Goal: Task Accomplishment & Management: Manage account settings

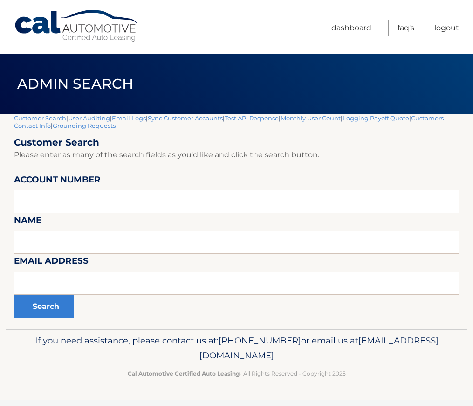
click at [73, 197] on input "text" at bounding box center [236, 201] width 445 height 23
paste input "44455875880"
type input "44455875880"
click at [36, 300] on button "Search" at bounding box center [44, 306] width 60 height 23
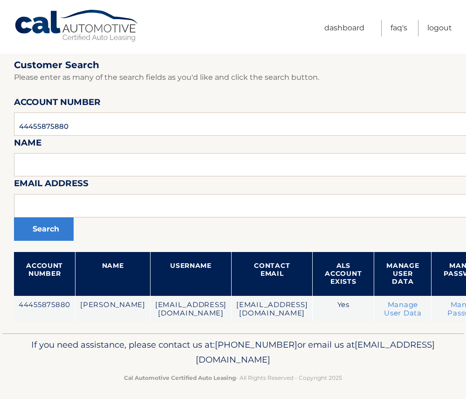
scroll to position [75, 0]
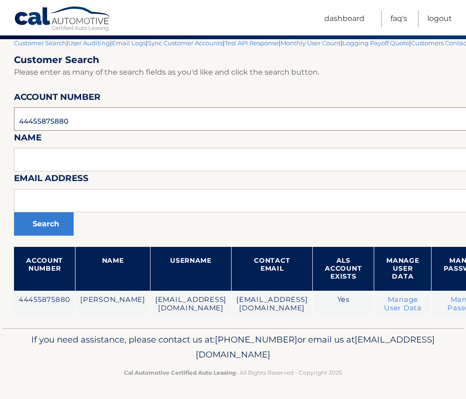
click at [58, 124] on input "44455875880" at bounding box center [307, 118] width 587 height 23
paste input "695403"
type input "44455695403"
click at [46, 222] on button "Search" at bounding box center [44, 223] width 60 height 23
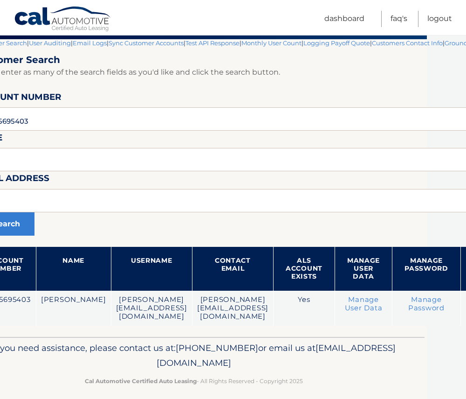
scroll to position [75, 146]
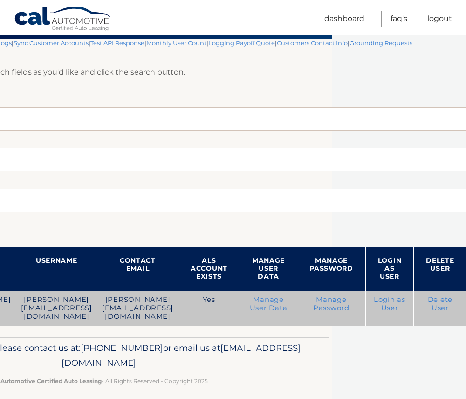
click at [390, 299] on link "Login as User" at bounding box center [390, 303] width 32 height 17
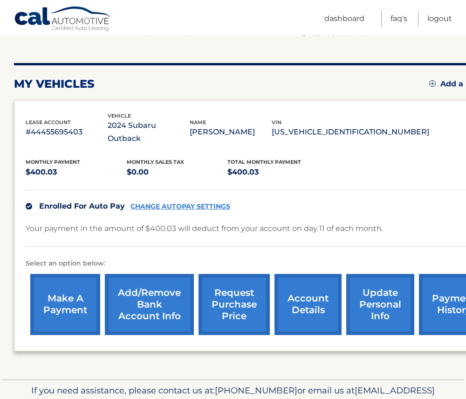
scroll to position [131, 0]
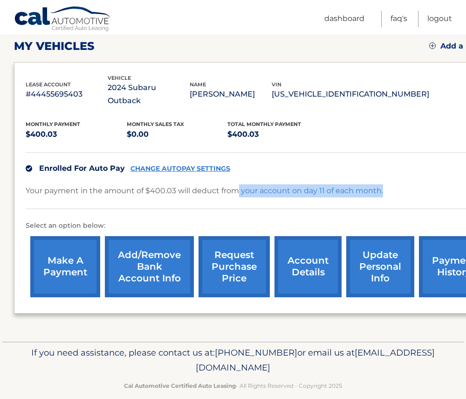
drag, startPoint x: 237, startPoint y: 178, endPoint x: 384, endPoint y: 178, distance: 146.9
click at [384, 184] on div "Your payment in the amount of $400.03 will deduct from your account on day 11 o…" at bounding box center [260, 196] width 468 height 25
click at [265, 184] on p "Your payment in the amount of $400.03 will deduct from your account on day 11 o…" at bounding box center [205, 190] width 358 height 13
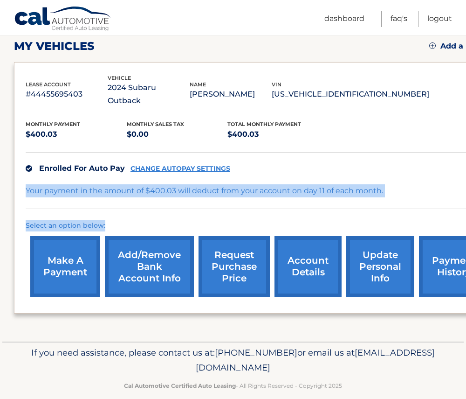
drag, startPoint x: 25, startPoint y: 178, endPoint x: 408, endPoint y: 199, distance: 383.5
click at [408, 199] on div "lease account #44455695403 vehicle 2024 Subaru Outback name BERNARD SHORE vin 4…" at bounding box center [260, 187] width 492 height 251
click at [299, 184] on p "Your payment in the amount of $400.03 will deduct from your account on day 11 o…" at bounding box center [205, 190] width 358 height 13
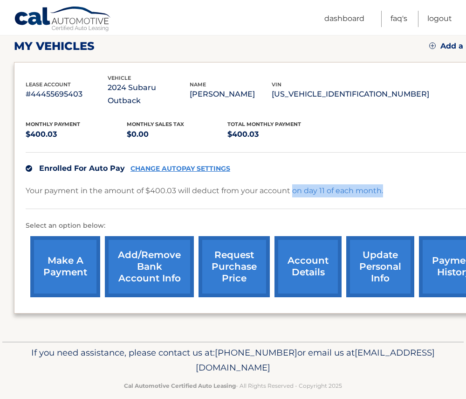
drag, startPoint x: 293, startPoint y: 179, endPoint x: 383, endPoint y: 184, distance: 89.7
click at [383, 184] on div "Your payment in the amount of $400.03 will deduct from your account on day 11 o…" at bounding box center [260, 196] width 468 height 25
click at [280, 184] on p "Your payment in the amount of $400.03 will deduct from your account on day 11 o…" at bounding box center [205, 190] width 358 height 13
drag, startPoint x: 280, startPoint y: 178, endPoint x: 259, endPoint y: 178, distance: 21.0
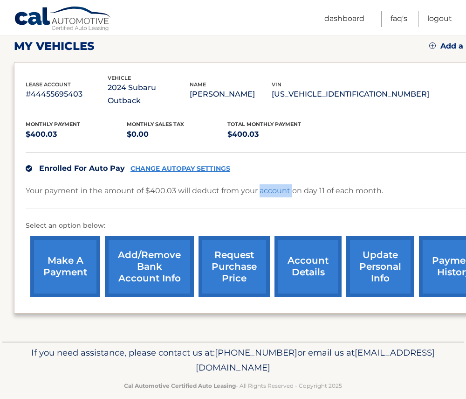
click at [259, 184] on p "Your payment in the amount of $400.03 will deduct from your account on day 11 o…" at bounding box center [205, 190] width 358 height 13
click at [241, 184] on p "Your payment in the amount of $400.03 will deduct from your account on day 11 o…" at bounding box center [205, 190] width 358 height 13
click at [228, 184] on p "Your payment in the amount of $400.03 will deduct from your account on day 11 o…" at bounding box center [205, 190] width 358 height 13
click at [207, 184] on p "Your payment in the amount of $400.03 will deduct from your account on day 11 o…" at bounding box center [205, 190] width 358 height 13
click at [50, 184] on p "Your payment in the amount of $400.03 will deduct from your account on day 11 o…" at bounding box center [205, 190] width 358 height 13
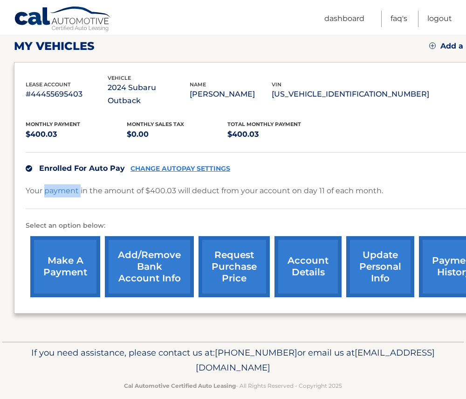
click at [50, 184] on p "Your payment in the amount of $400.03 will deduct from your account on day 11 o…" at bounding box center [205, 190] width 358 height 13
drag, startPoint x: 50, startPoint y: 177, endPoint x: 75, endPoint y: 181, distance: 25.5
click at [75, 184] on p "Your payment in the amount of $400.03 will deduct from your account on day 11 o…" at bounding box center [205, 190] width 358 height 13
click at [86, 184] on p "Your payment in the amount of $400.03 will deduct from your account on day 11 o…" at bounding box center [205, 190] width 358 height 13
drag, startPoint x: 147, startPoint y: 180, endPoint x: 207, endPoint y: 183, distance: 59.8
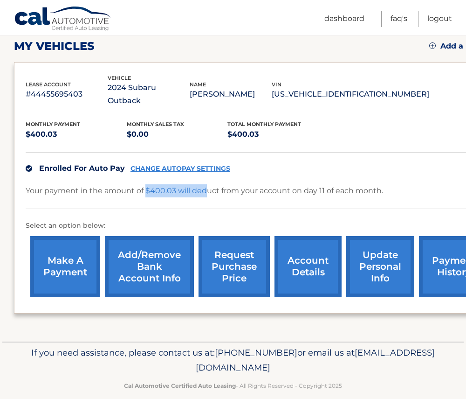
click at [207, 184] on p "Your payment in the amount of $400.03 will deduct from your account on day 11 o…" at bounding box center [205, 190] width 358 height 13
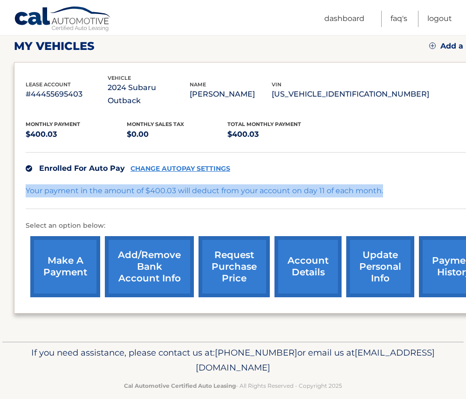
drag, startPoint x: 25, startPoint y: 176, endPoint x: 384, endPoint y: 187, distance: 358.9
click at [384, 187] on div "lease account #44455695403 vehicle 2024 Subaru Outback name BERNARD SHORE vin 4…" at bounding box center [260, 187] width 492 height 251
drag, startPoint x: 384, startPoint y: 187, endPoint x: 386, endPoint y: 181, distance: 6.1
click at [386, 184] on div "Your payment in the amount of $400.03 will deduct from your account on day 11 o…" at bounding box center [260, 196] width 468 height 25
drag, startPoint x: 381, startPoint y: 179, endPoint x: 21, endPoint y: 176, distance: 359.2
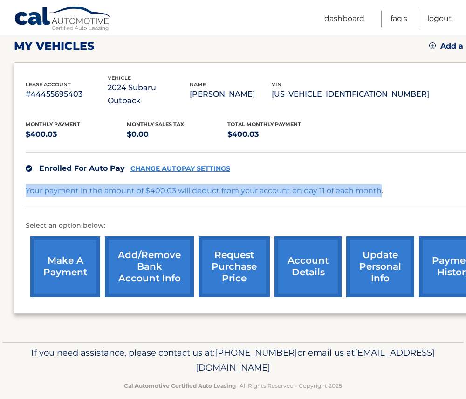
click at [21, 176] on div "lease account #44455695403 vehicle 2024 Subaru Outback name BERNARD SHORE vin 4…" at bounding box center [260, 187] width 492 height 251
click at [157, 184] on p "Your payment in the amount of $400.03 will deduct from your account on day 11 o…" at bounding box center [205, 190] width 358 height 13
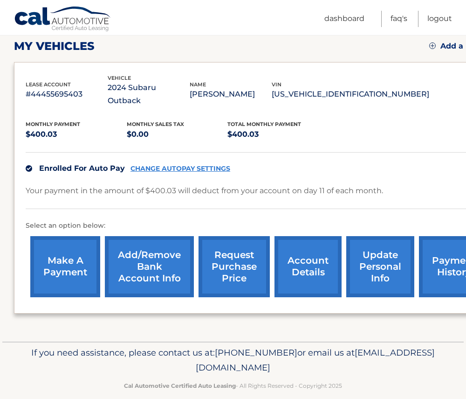
click at [252, 184] on p "Your payment in the amount of $400.03 will deduct from your account on day 11 o…" at bounding box center [205, 190] width 358 height 13
click at [336, 184] on p "Your payment in the amount of $400.03 will deduct from your account on day 11 o…" at bounding box center [205, 190] width 358 height 13
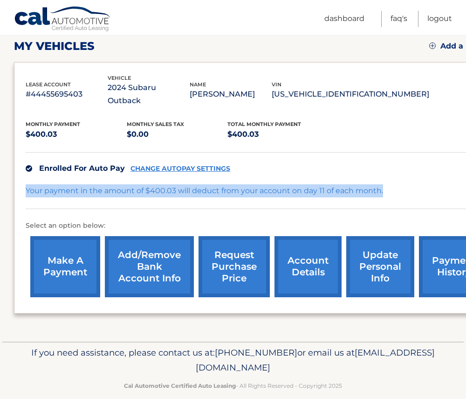
drag, startPoint x: 389, startPoint y: 178, endPoint x: 20, endPoint y: 181, distance: 368.5
click at [20, 181] on div "lease account #44455695403 vehicle 2024 Subaru Outback name BERNARD SHORE vin 4…" at bounding box center [260, 187] width 492 height 251
click at [365, 184] on p "Your payment in the amount of $400.03 will deduct from your account on day 11 o…" at bounding box center [205, 190] width 358 height 13
drag, startPoint x: 146, startPoint y: 176, endPoint x: 392, endPoint y: 185, distance: 246.5
click at [392, 185] on div "Your payment in the amount of $400.03 will deduct from your account on day 11 o…" at bounding box center [260, 196] width 468 height 25
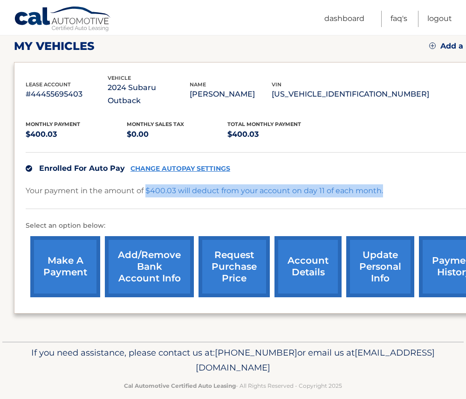
click at [378, 184] on p "Your payment in the amount of $400.03 will deduct from your account on day 11 o…" at bounding box center [205, 190] width 358 height 13
drag, startPoint x: 383, startPoint y: 179, endPoint x: 84, endPoint y: 172, distance: 298.2
click at [84, 184] on div "Your payment in the amount of $400.03 will deduct from your account on day 11 o…" at bounding box center [260, 196] width 468 height 25
drag, startPoint x: 84, startPoint y: 172, endPoint x: 100, endPoint y: 183, distance: 19.0
click at [100, 184] on p "Your payment in the amount of $400.03 will deduct from your account on day 11 o…" at bounding box center [205, 190] width 358 height 13
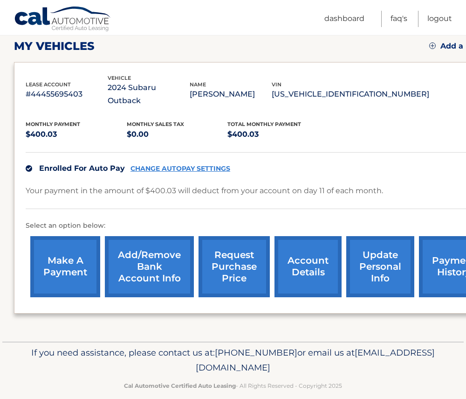
click at [375, 254] on link "update personal info" at bounding box center [381, 266] width 68 height 61
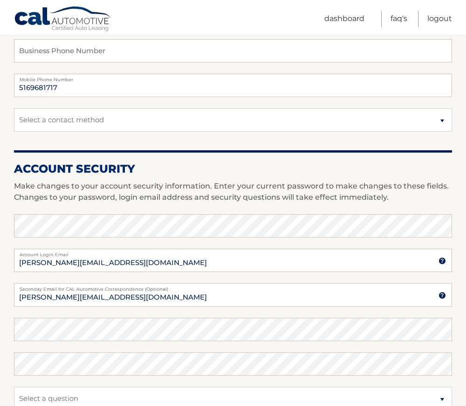
scroll to position [233, 0]
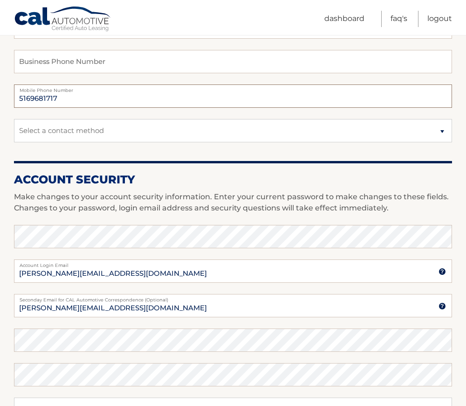
click at [66, 96] on input "5169681717" at bounding box center [233, 95] width 438 height 23
click at [65, 98] on input "5169681717" at bounding box center [233, 95] width 438 height 23
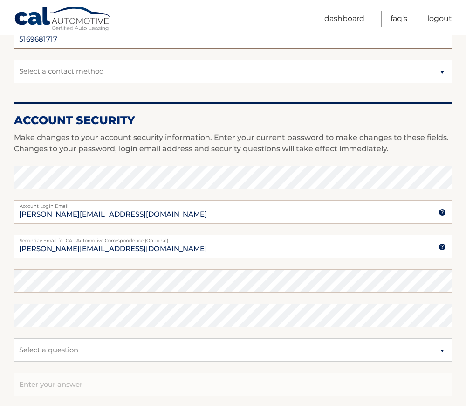
scroll to position [373, 0]
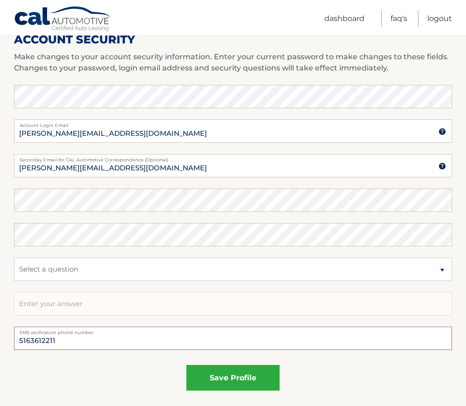
click at [66, 342] on input "5163612211" at bounding box center [233, 338] width 438 height 23
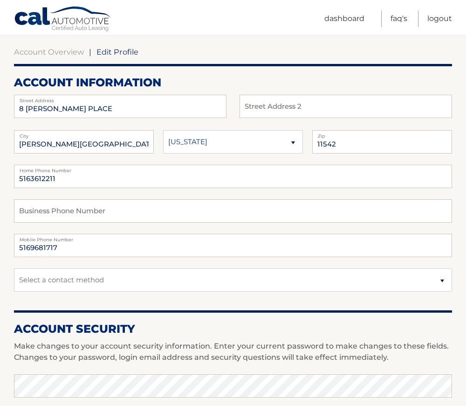
scroll to position [0, 0]
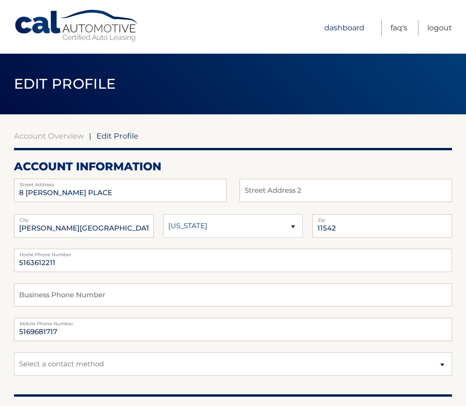
click at [357, 26] on link "Dashboard" at bounding box center [345, 28] width 40 height 16
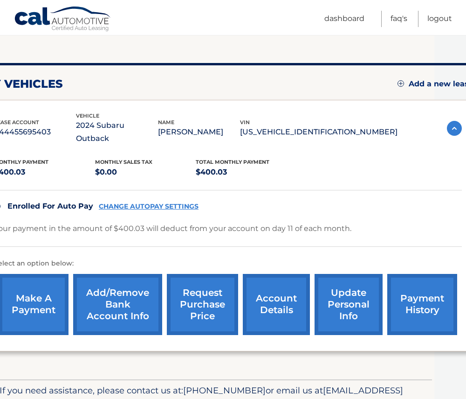
scroll to position [93, 37]
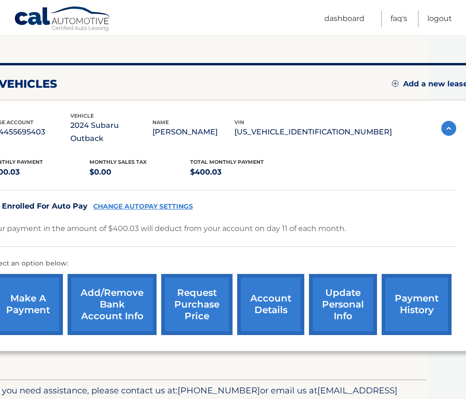
click at [341, 293] on link "update personal info" at bounding box center [343, 304] width 68 height 61
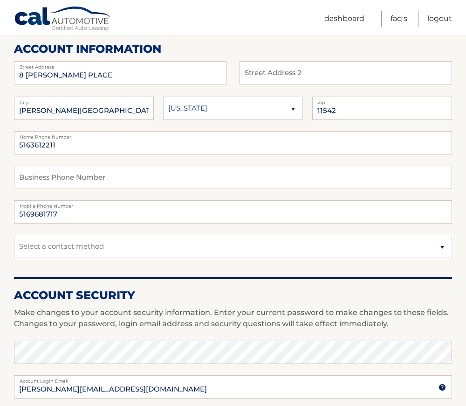
scroll to position [140, 0]
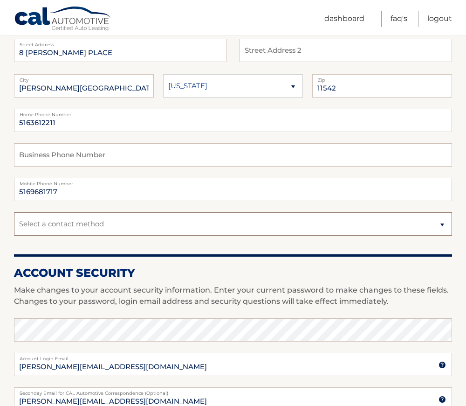
click at [90, 229] on select "Select a contact method Mobile Home" at bounding box center [233, 223] width 438 height 23
click at [118, 194] on input "5169681717" at bounding box center [233, 189] width 438 height 23
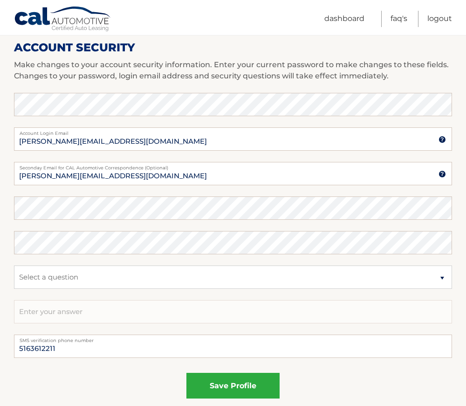
scroll to position [319, 0]
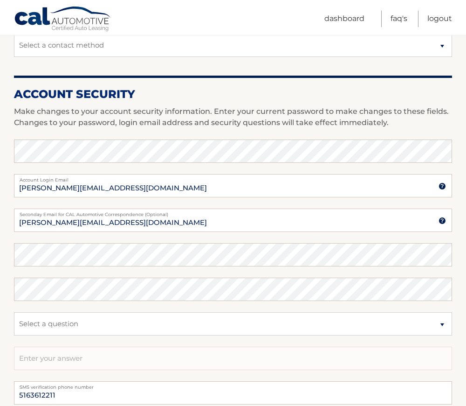
click at [83, 271] on fieldset "Enter your current password to make changes to those fields bernard.shore@aol.c…" at bounding box center [233, 260] width 438 height 242
click at [4, 294] on section "Account Overview | Edit Profile account information 8 TOWLE PLACE Street Addres…" at bounding box center [233, 135] width 466 height 679
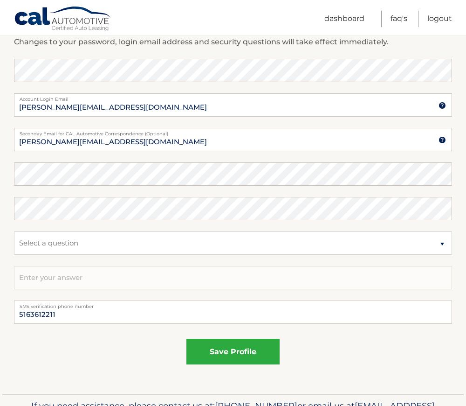
scroll to position [412, 0]
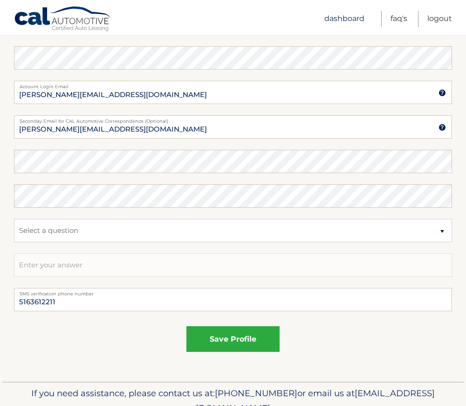
click at [339, 21] on link "Dashboard" at bounding box center [345, 19] width 40 height 16
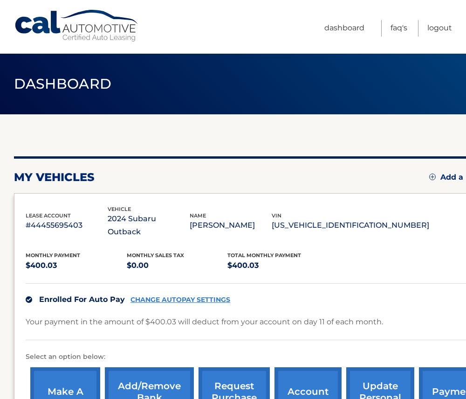
scroll to position [47, 0]
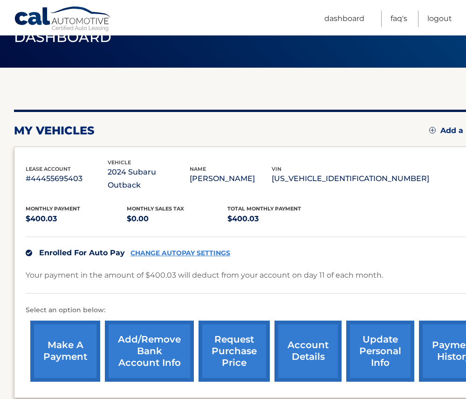
click at [156, 249] on link "CHANGE AUTOPAY SETTINGS" at bounding box center [181, 253] width 100 height 8
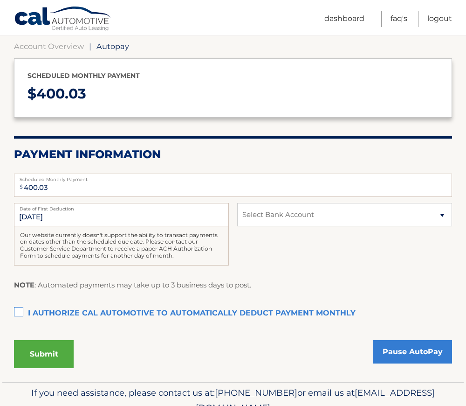
scroll to position [93, 0]
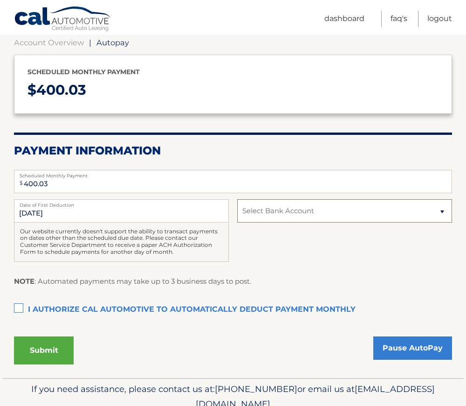
click at [348, 216] on select "Select Bank Account Checking WELLS FARGO BANK *****9948 Checking TD BANK NA ***…" at bounding box center [344, 210] width 215 height 23
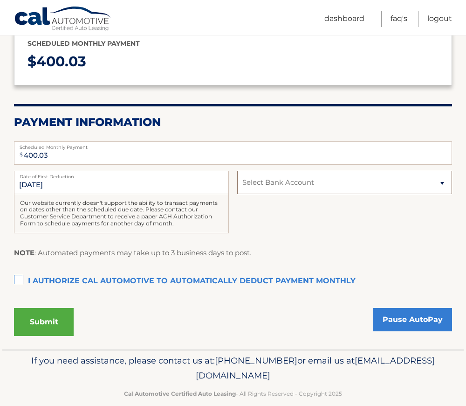
scroll to position [136, 0]
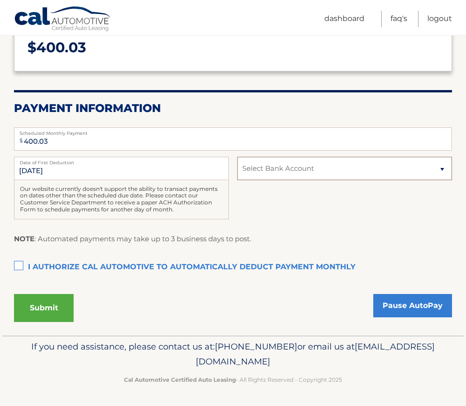
click at [303, 168] on select "Select Bank Account Checking WELLS FARGO BANK *****9948 Checking TD BANK NA ***…" at bounding box center [344, 168] width 215 height 23
click at [348, 17] on link "Dashboard" at bounding box center [345, 19] width 40 height 16
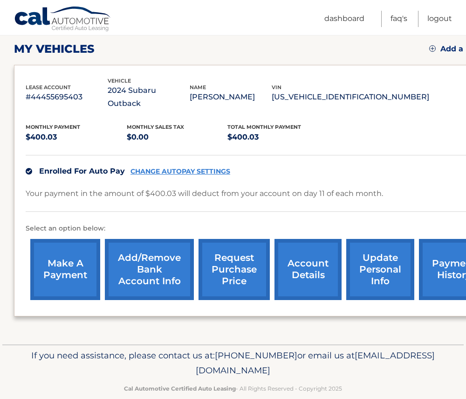
scroll to position [131, 0]
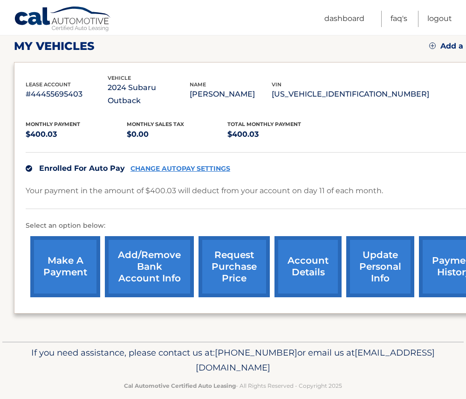
click at [150, 259] on link "Add/Remove bank account info" at bounding box center [149, 266] width 89 height 61
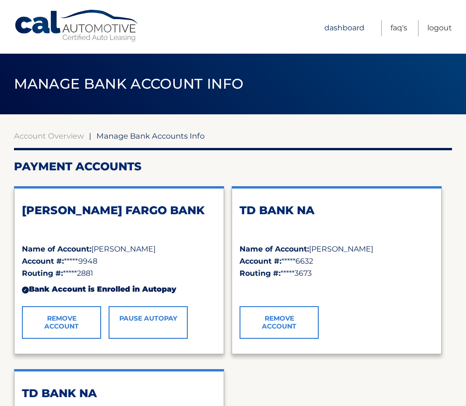
click at [348, 30] on link "Dashboard" at bounding box center [345, 28] width 40 height 16
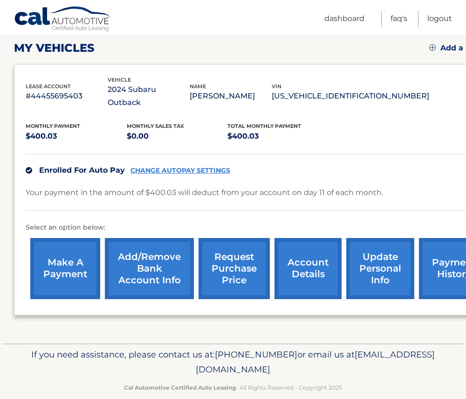
scroll to position [131, 0]
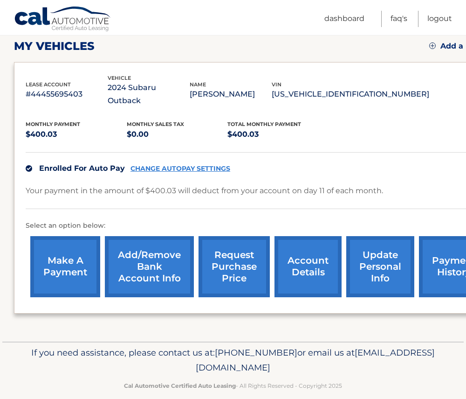
click at [154, 257] on link "Add/Remove bank account info" at bounding box center [149, 266] width 89 height 61
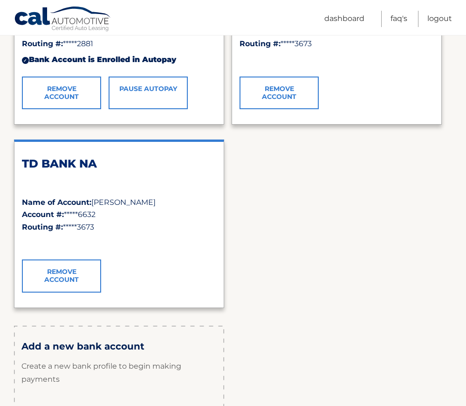
scroll to position [276, 0]
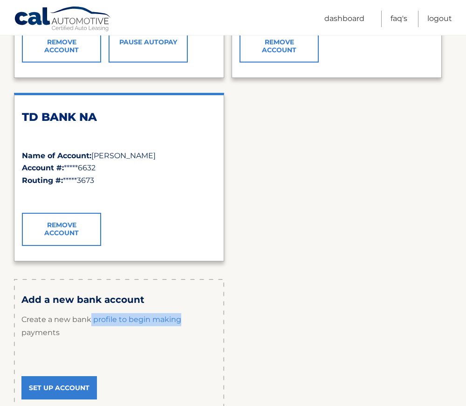
drag, startPoint x: 92, startPoint y: 320, endPoint x: 223, endPoint y: 320, distance: 130.6
click at [223, 320] on div "Add a new bank account Create a new bank profile to begin making payments Set U…" at bounding box center [119, 344] width 210 height 131
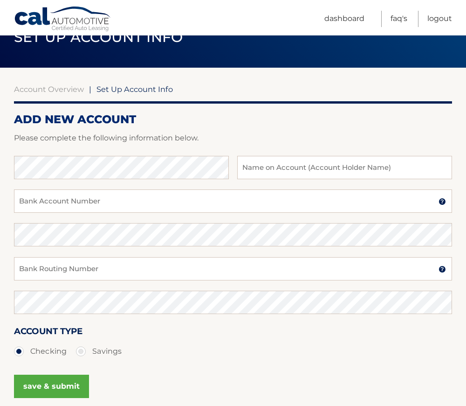
scroll to position [93, 0]
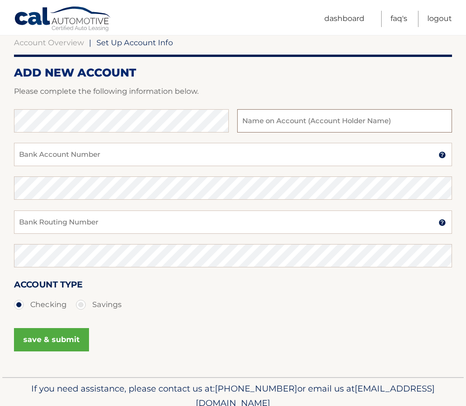
click at [265, 122] on input "text" at bounding box center [344, 120] width 215 height 23
click at [336, 125] on input "text" at bounding box center [344, 120] width 215 height 23
click at [242, 162] on input "Bank Account Number" at bounding box center [233, 154] width 438 height 23
click at [149, 227] on input "Bank Routing Number" at bounding box center [233, 221] width 438 height 23
click at [153, 223] on input "Bank Routing Number" at bounding box center [233, 221] width 438 height 23
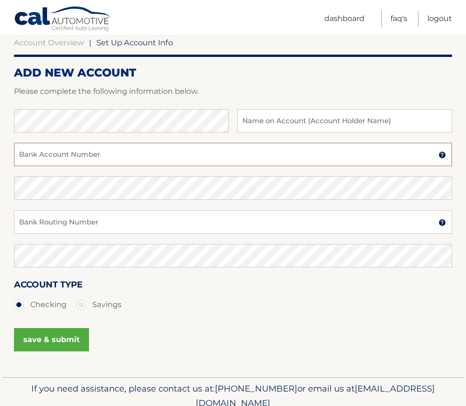
click at [163, 165] on input "Bank Account Number" at bounding box center [233, 154] width 438 height 23
click at [441, 159] on input "Bank Account Number" at bounding box center [233, 154] width 438 height 23
click at [443, 156] on img at bounding box center [442, 154] width 7 height 7
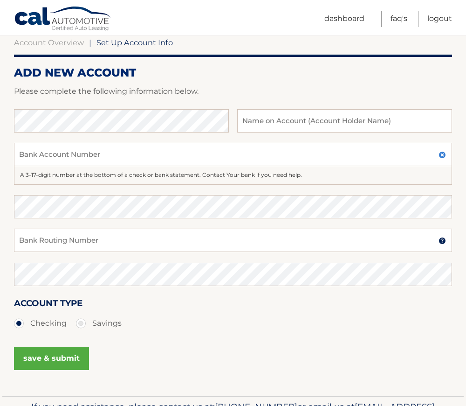
drag, startPoint x: 304, startPoint y: 179, endPoint x: 98, endPoint y: 187, distance: 205.9
click at [98, 187] on div "Bank Account Number A 3-17-digit number at the bottom of a check or bank statem…" at bounding box center [233, 169] width 438 height 52
click at [444, 241] on img at bounding box center [442, 240] width 7 height 7
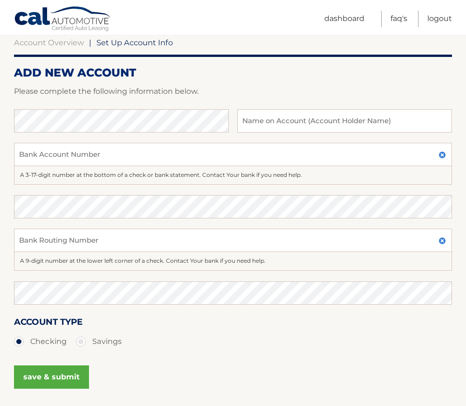
click at [87, 176] on div "A 3-17-digit number at the bottom of a check or bank statement. Contact Your ba…" at bounding box center [233, 175] width 438 height 19
click at [342, 21] on link "Dashboard" at bounding box center [345, 19] width 40 height 16
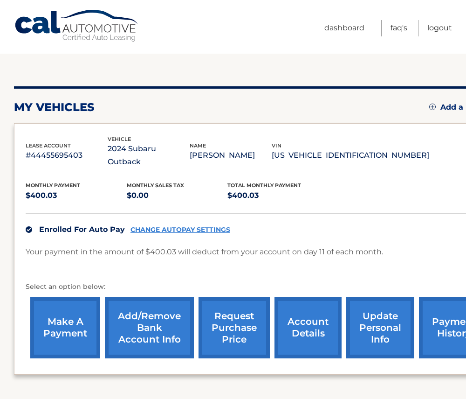
scroll to position [131, 0]
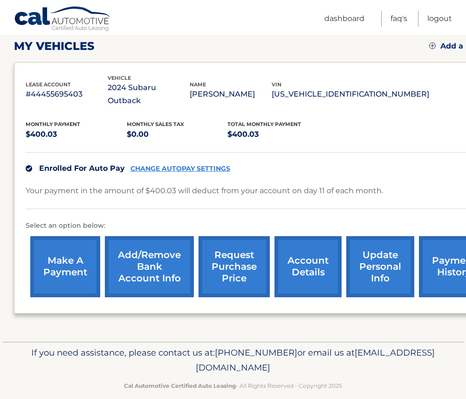
click at [307, 253] on link "account details" at bounding box center [308, 266] width 67 height 61
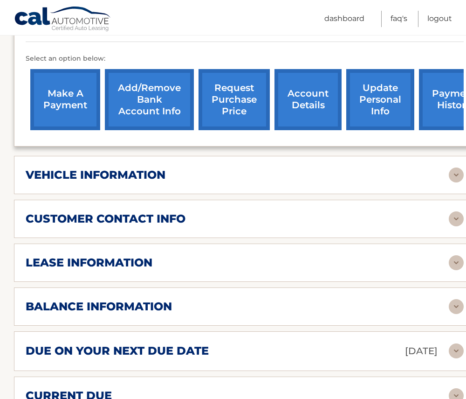
scroll to position [327, 0]
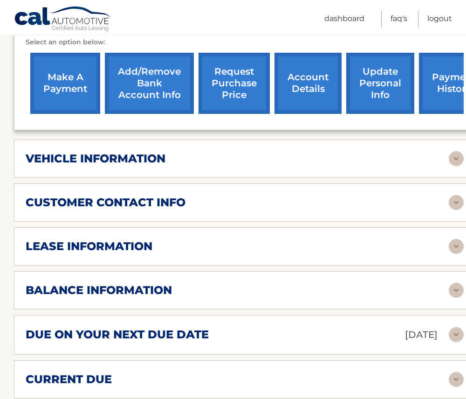
click at [155, 283] on h2 "balance information" at bounding box center [99, 290] width 146 height 14
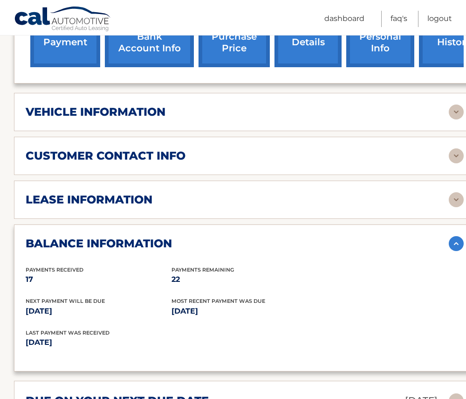
scroll to position [420, 0]
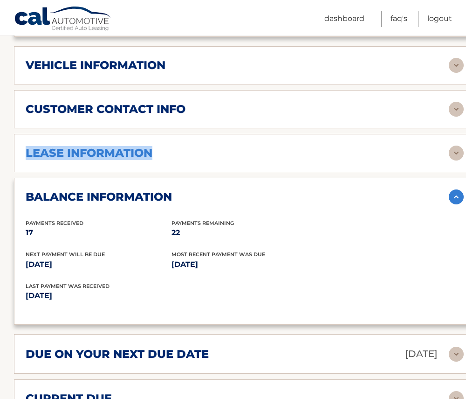
drag, startPoint x: 154, startPoint y: 142, endPoint x: 25, endPoint y: 140, distance: 129.7
click at [25, 140] on div "lease information Contract Start Date Mar 29, 2024 Term 39 Maturity Date Jun 29…" at bounding box center [245, 153] width 462 height 38
drag, startPoint x: 25, startPoint y: 140, endPoint x: 10, endPoint y: 159, distance: 23.2
click at [10, 159] on section "Account Details | #44455695403 Back to Dashboard Manage Your Lease lease accoun…" at bounding box center [233, 156] width 466 height 924
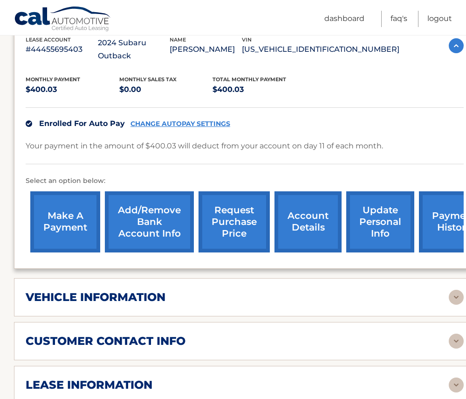
scroll to position [187, 0]
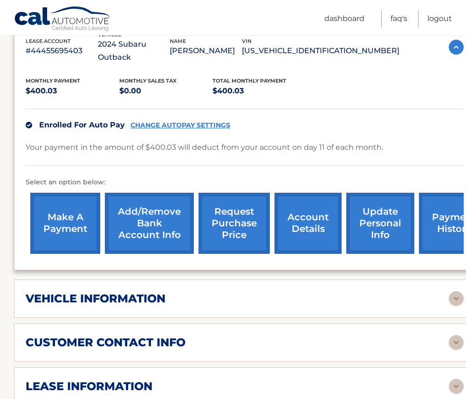
click at [63, 292] on h2 "vehicle information" at bounding box center [96, 299] width 140 height 14
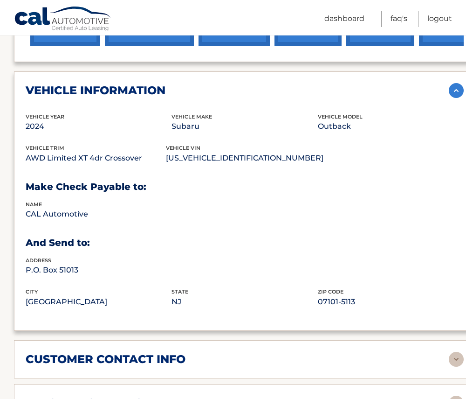
scroll to position [373, 0]
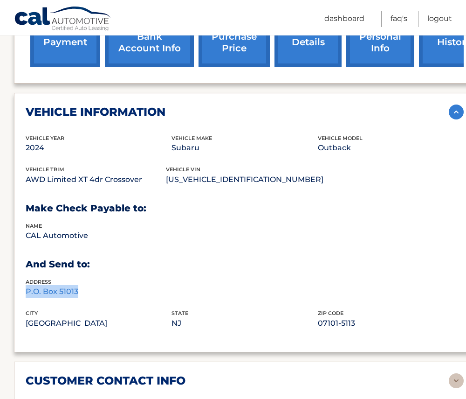
drag, startPoint x: 80, startPoint y: 278, endPoint x: 20, endPoint y: 281, distance: 60.7
click at [20, 281] on div "vehicle information vehicle Year 2024 vehicle make Subaru vehicle model Outback…" at bounding box center [245, 222] width 462 height 259
drag, startPoint x: 20, startPoint y: 281, endPoint x: 98, endPoint y: 275, distance: 79.0
click at [98, 285] on p "P.O. Box 51013" at bounding box center [99, 291] width 146 height 13
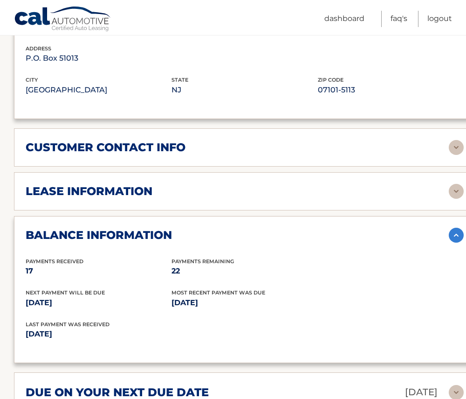
click at [138, 142] on div "customer contact info full name BERNARD SHORE street address 8 TOWLE PLACE city…" at bounding box center [245, 147] width 462 height 38
click at [139, 140] on h2 "customer contact info" at bounding box center [106, 147] width 160 height 14
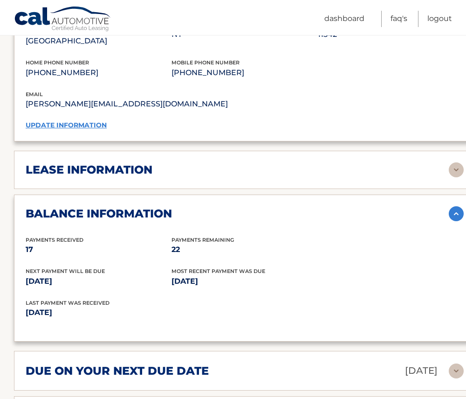
scroll to position [840, 0]
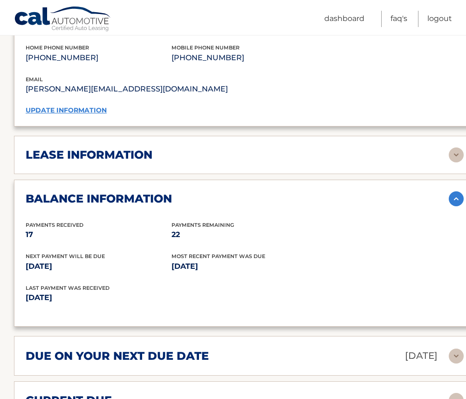
click at [165, 148] on div "lease information" at bounding box center [238, 155] width 424 height 14
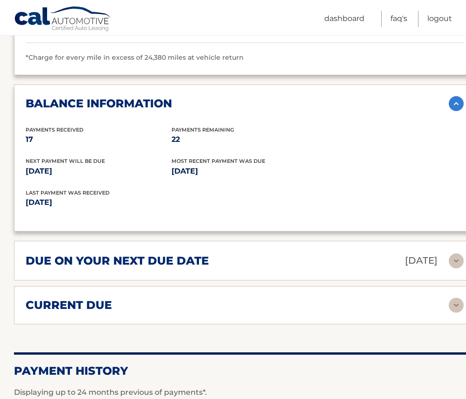
scroll to position [1120, 0]
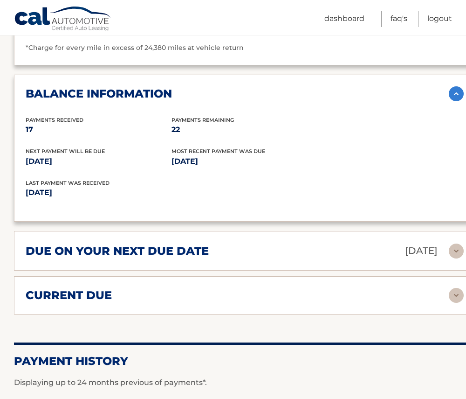
click at [99, 288] on h2 "current due" at bounding box center [69, 295] width 86 height 14
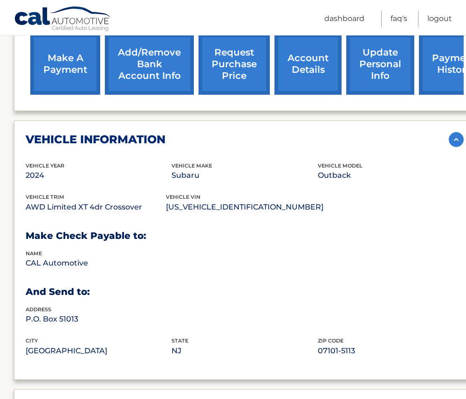
scroll to position [233, 0]
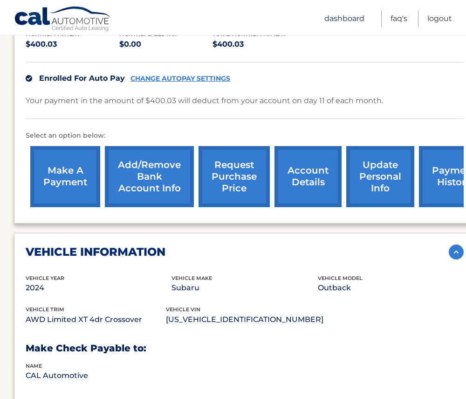
click at [349, 19] on link "Dashboard" at bounding box center [345, 19] width 40 height 16
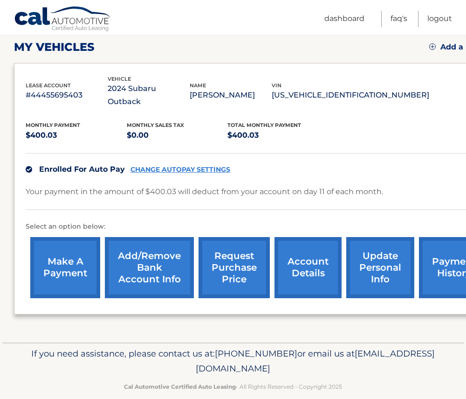
scroll to position [131, 0]
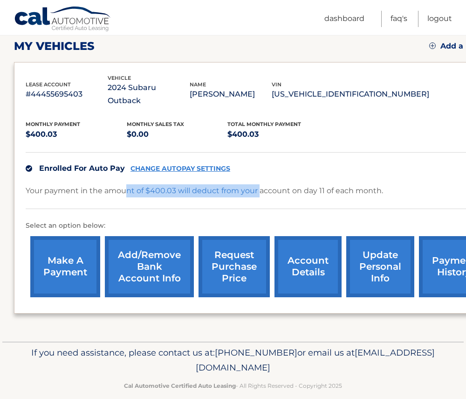
drag, startPoint x: 125, startPoint y: 179, endPoint x: 261, endPoint y: 192, distance: 136.8
click at [261, 192] on div "Your payment in the amount of $400.03 will deduct from your account on day 11 o…" at bounding box center [260, 196] width 468 height 25
click at [110, 184] on p "Your payment in the amount of $400.03 will deduct from your account on day 11 o…" at bounding box center [205, 190] width 358 height 13
drag, startPoint x: 80, startPoint y: 180, endPoint x: 199, endPoint y: 187, distance: 118.7
click at [199, 187] on div "Your payment in the amount of $400.03 will deduct from your account on day 11 o…" at bounding box center [260, 196] width 468 height 25
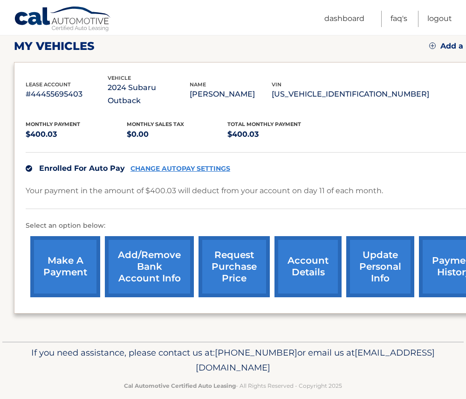
click at [54, 184] on p "Your payment in the amount of $400.03 will deduct from your account on day 11 o…" at bounding box center [205, 190] width 358 height 13
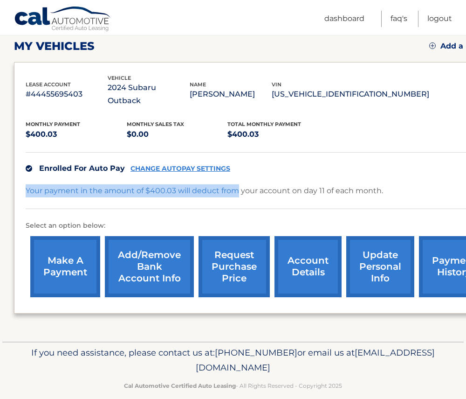
drag, startPoint x: 30, startPoint y: 179, endPoint x: 239, endPoint y: 192, distance: 209.8
click at [239, 192] on div "lease account #44455695403 vehicle 2024 Subaru Outback name BERNARD SHORE vin 4…" at bounding box center [260, 187] width 492 height 251
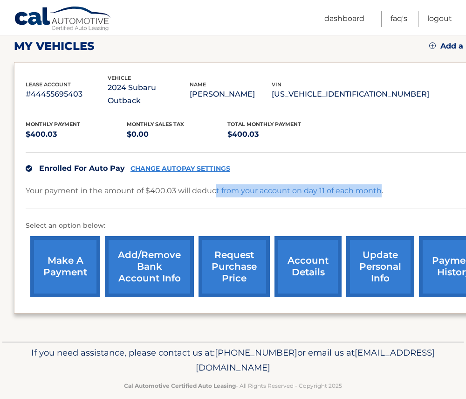
drag, startPoint x: 379, startPoint y: 179, endPoint x: 216, endPoint y: 183, distance: 163.8
click at [216, 184] on p "Your payment in the amount of $400.03 will deduct from your account on day 11 o…" at bounding box center [205, 190] width 358 height 13
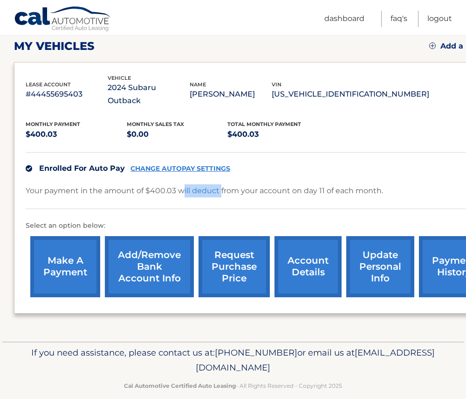
drag, startPoint x: 216, startPoint y: 183, endPoint x: 222, endPoint y: 186, distance: 6.9
click at [222, 186] on div "Your payment in the amount of $400.03 will deduct from your account on day 11 o…" at bounding box center [260, 196] width 468 height 25
drag, startPoint x: 222, startPoint y: 186, endPoint x: 275, endPoint y: 186, distance: 53.6
click at [275, 186] on div "Your payment in the amount of $400.03 will deduct from your account on day 11 o…" at bounding box center [260, 196] width 468 height 25
click at [276, 184] on p "Your payment in the amount of $400.03 will deduct from your account on day 11 o…" at bounding box center [205, 190] width 358 height 13
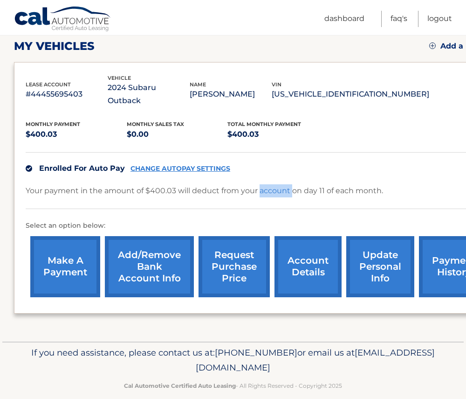
click at [276, 184] on p "Your payment in the amount of $400.03 will deduct from your account on day 11 o…" at bounding box center [205, 190] width 358 height 13
drag, startPoint x: 276, startPoint y: 178, endPoint x: 313, endPoint y: 179, distance: 37.3
click at [313, 184] on p "Your payment in the amount of $400.03 will deduct from your account on day 11 o…" at bounding box center [205, 190] width 358 height 13
click at [339, 184] on p "Your payment in the amount of $400.03 will deduct from your account on day 11 o…" at bounding box center [205, 190] width 358 height 13
click at [369, 184] on p "Your payment in the amount of $400.03 will deduct from your account on day 11 o…" at bounding box center [205, 190] width 358 height 13
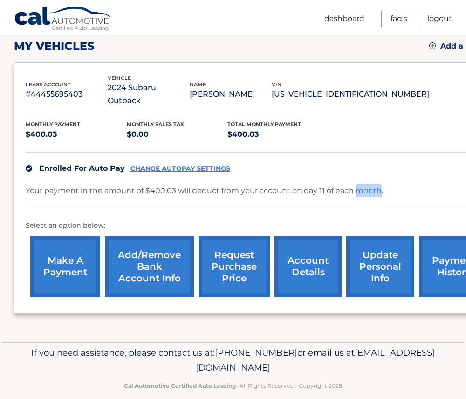
click at [369, 184] on p "Your payment in the amount of $400.03 will deduct from your account on day 11 o…" at bounding box center [205, 190] width 358 height 13
drag, startPoint x: 369, startPoint y: 179, endPoint x: 342, endPoint y: 181, distance: 26.2
click at [342, 184] on p "Your payment in the amount of $400.03 will deduct from your account on day 11 o…" at bounding box center [205, 190] width 358 height 13
click at [152, 254] on link "Add/Remove bank account info" at bounding box center [149, 266] width 89 height 61
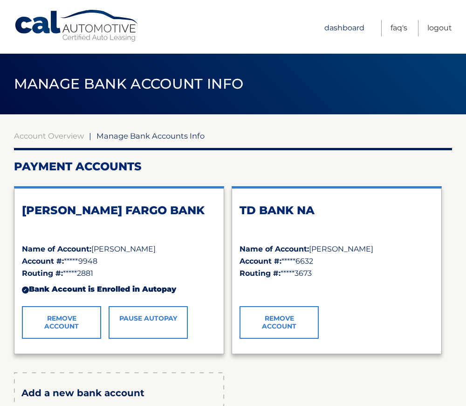
click at [348, 29] on link "Dashboard" at bounding box center [345, 28] width 40 height 16
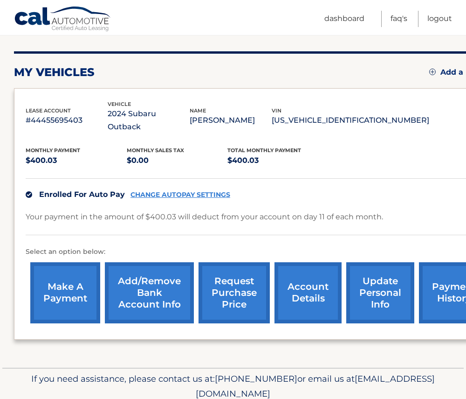
scroll to position [131, 0]
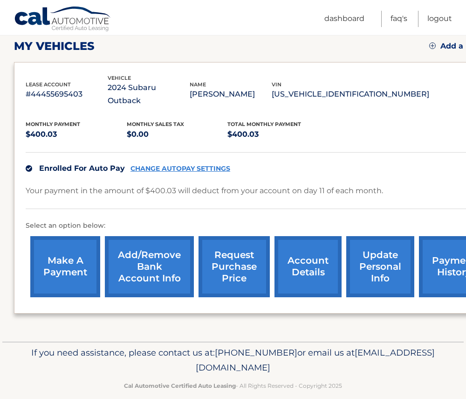
click at [157, 250] on link "Add/Remove bank account info" at bounding box center [149, 266] width 89 height 61
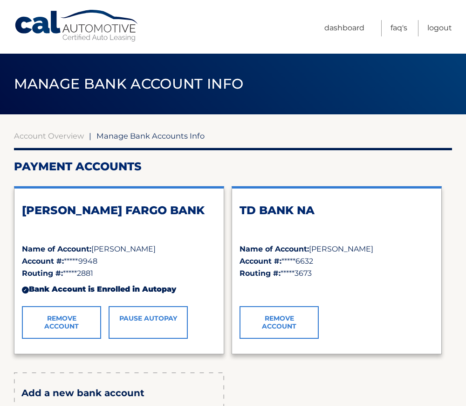
drag, startPoint x: 96, startPoint y: 250, endPoint x: 159, endPoint y: 249, distance: 62.5
click at [159, 249] on div "Name of Account: [PERSON_NAME]" at bounding box center [119, 249] width 195 height 12
drag, startPoint x: 21, startPoint y: 248, endPoint x: 120, endPoint y: 261, distance: 99.4
click at [120, 261] on div "[PERSON_NAME] FARGO BANK Name of Account: [PERSON_NAME] Account #: *****9948 Ro…" at bounding box center [119, 270] width 210 height 168
click at [21, 234] on div "[PERSON_NAME] FARGO BANK Name of Account: [PERSON_NAME] Account #: *****9948 Ro…" at bounding box center [119, 270] width 210 height 168
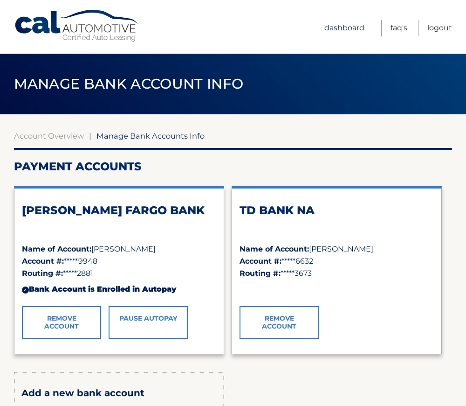
click at [348, 28] on link "Dashboard" at bounding box center [345, 28] width 40 height 16
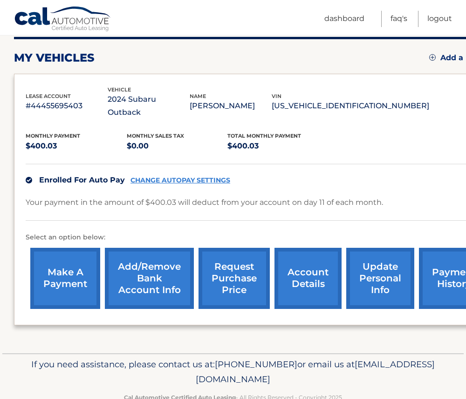
scroll to position [131, 0]
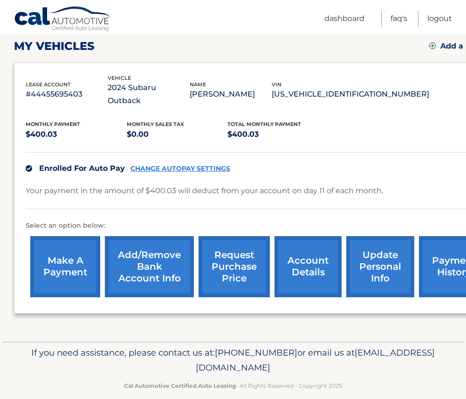
click at [152, 257] on link "Add/Remove bank account info" at bounding box center [149, 266] width 89 height 61
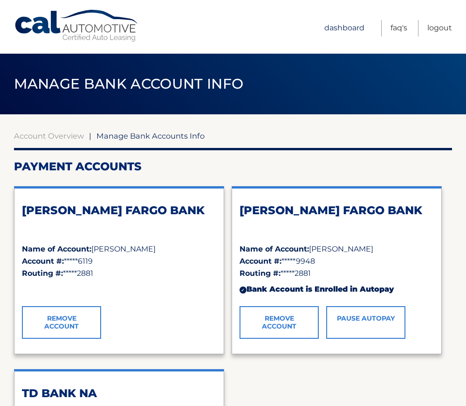
click at [350, 29] on link "Dashboard" at bounding box center [345, 28] width 40 height 16
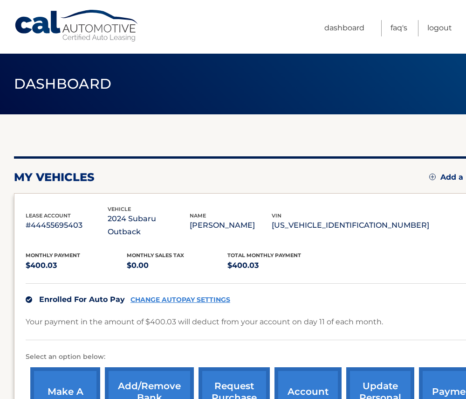
click at [164, 296] on link "CHANGE AUTOPAY SETTINGS" at bounding box center [181, 300] width 100 height 8
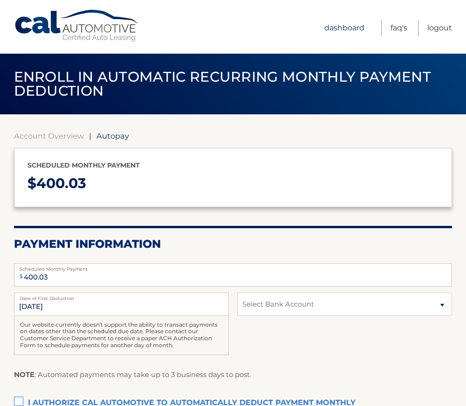
click at [336, 29] on link "Dashboard" at bounding box center [345, 28] width 40 height 16
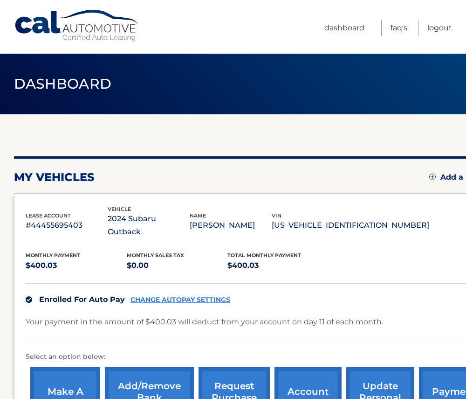
click at [171, 296] on link "CHANGE AUTOPAY SETTINGS" at bounding box center [181, 300] width 100 height 8
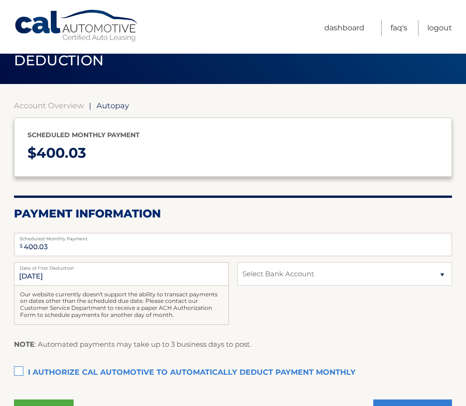
scroll to position [47, 0]
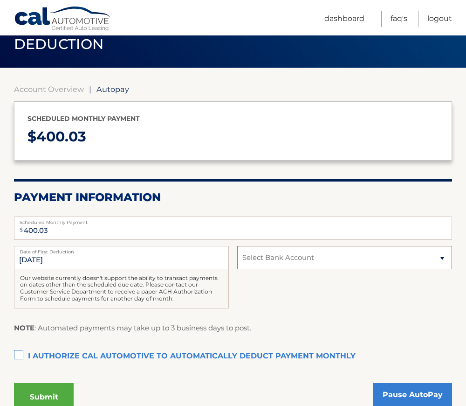
click at [438, 260] on select "Select Bank Account Checking [PERSON_NAME] FARGO BANK *****6119 Checking [PERSO…" at bounding box center [344, 257] width 215 height 23
click at [416, 230] on input "400.03" at bounding box center [233, 227] width 438 height 23
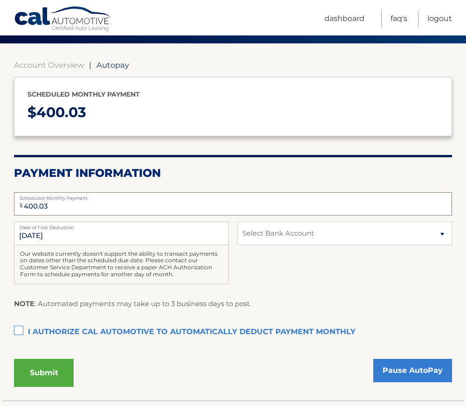
scroll to position [93, 0]
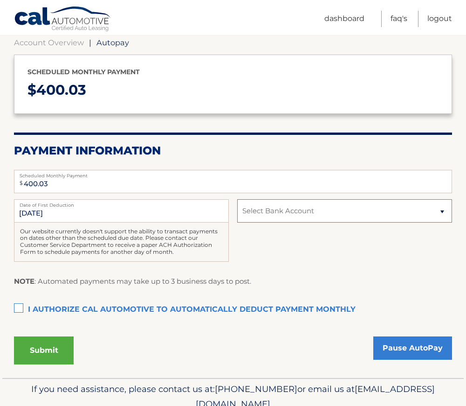
click at [360, 215] on select "Select Bank Account Checking [PERSON_NAME] FARGO BANK *****6119 Checking [PERSO…" at bounding box center [344, 210] width 215 height 23
click at [192, 281] on p "NOTE : Automated payments may take up to 3 business days to post." at bounding box center [132, 281] width 237 height 12
click at [26, 216] on input "[DATE]" at bounding box center [121, 210] width 215 height 23
click at [46, 213] on input "[DATE]" at bounding box center [121, 210] width 215 height 23
click at [65, 214] on input "[DATE]" at bounding box center [121, 210] width 215 height 23
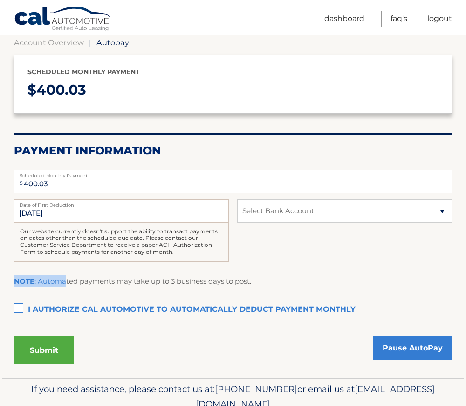
drag, startPoint x: 64, startPoint y: 284, endPoint x: 224, endPoint y: 291, distance: 159.7
click at [224, 291] on div "NOTE : Automated payments may take up to 3 business days to post." at bounding box center [233, 284] width 438 height 19
drag, startPoint x: 224, startPoint y: 291, endPoint x: 193, endPoint y: 283, distance: 32.2
click at [193, 283] on p "NOTE : Automated payments may take up to 3 business days to post." at bounding box center [132, 281] width 237 height 12
click at [350, 20] on link "Dashboard" at bounding box center [345, 19] width 40 height 16
